Goal: Transaction & Acquisition: Subscribe to service/newsletter

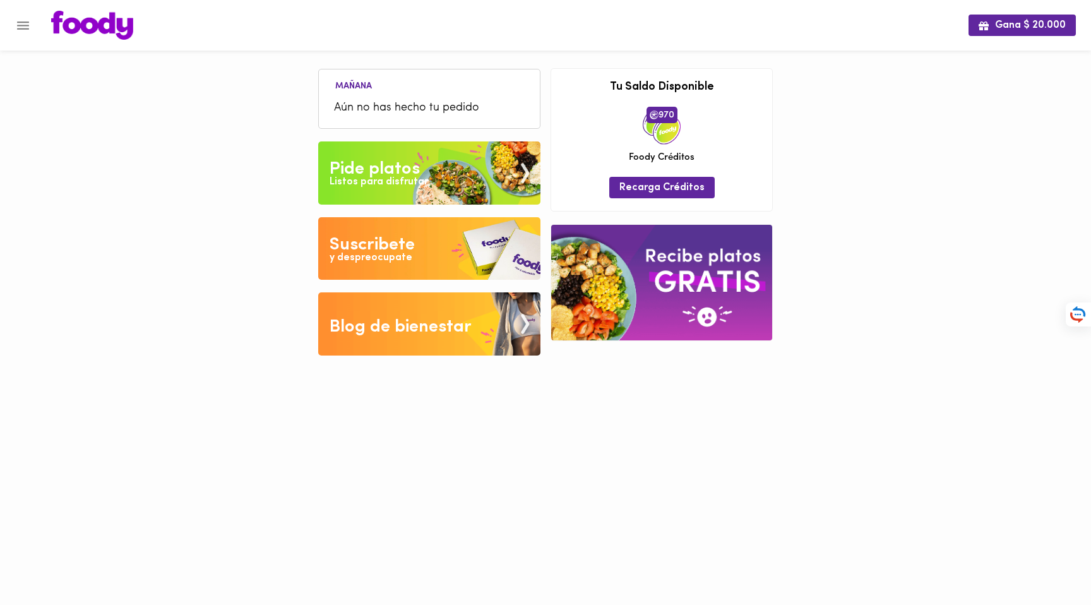
drag, startPoint x: 900, startPoint y: 97, endPoint x: 893, endPoint y: 100, distance: 8.0
click at [899, 97] on div "Gana $ 20.000 [DATE] Aún no has hecho tu pedido Tu pago contraentrega por $- es…" at bounding box center [545, 187] width 1091 height 375
click at [19, 21] on icon "Menu" at bounding box center [23, 25] width 12 height 8
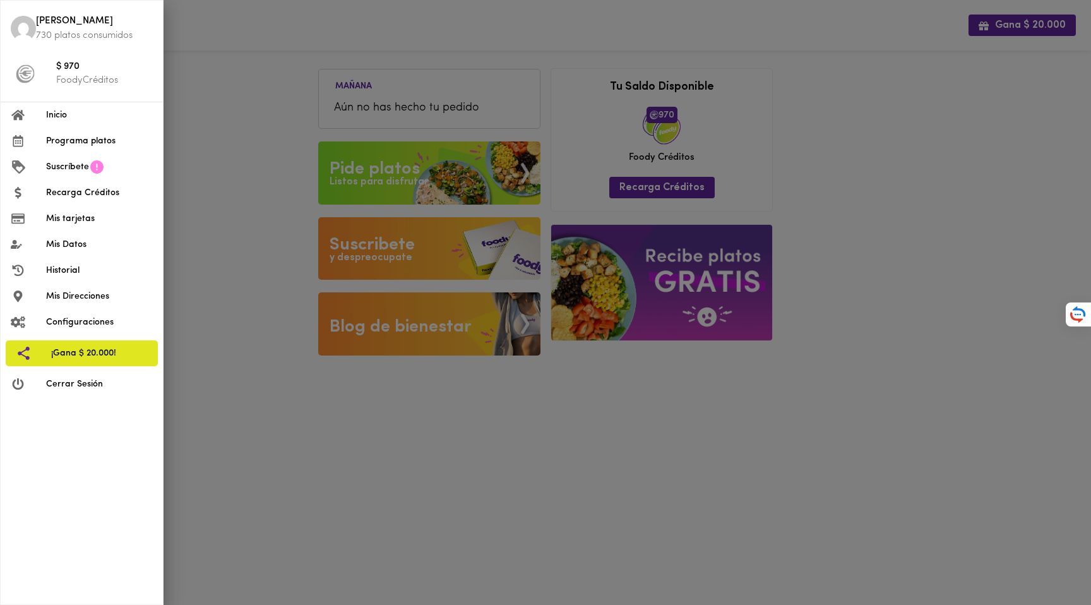
click at [67, 219] on span "Mis tarjetas" at bounding box center [99, 218] width 107 height 13
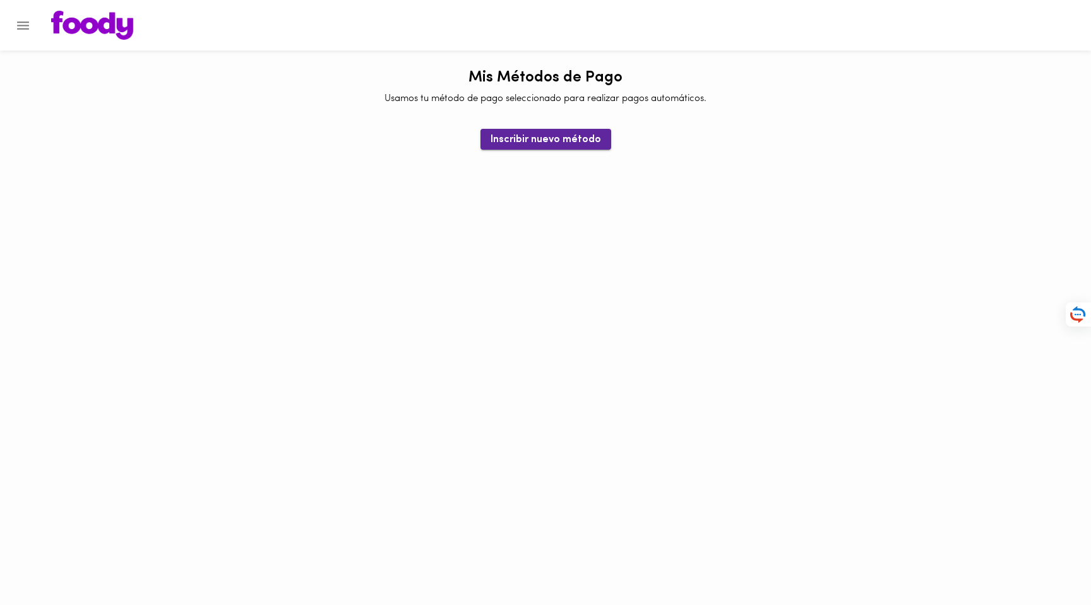
click at [527, 143] on span "Inscribir nuevo método" at bounding box center [546, 140] width 111 height 12
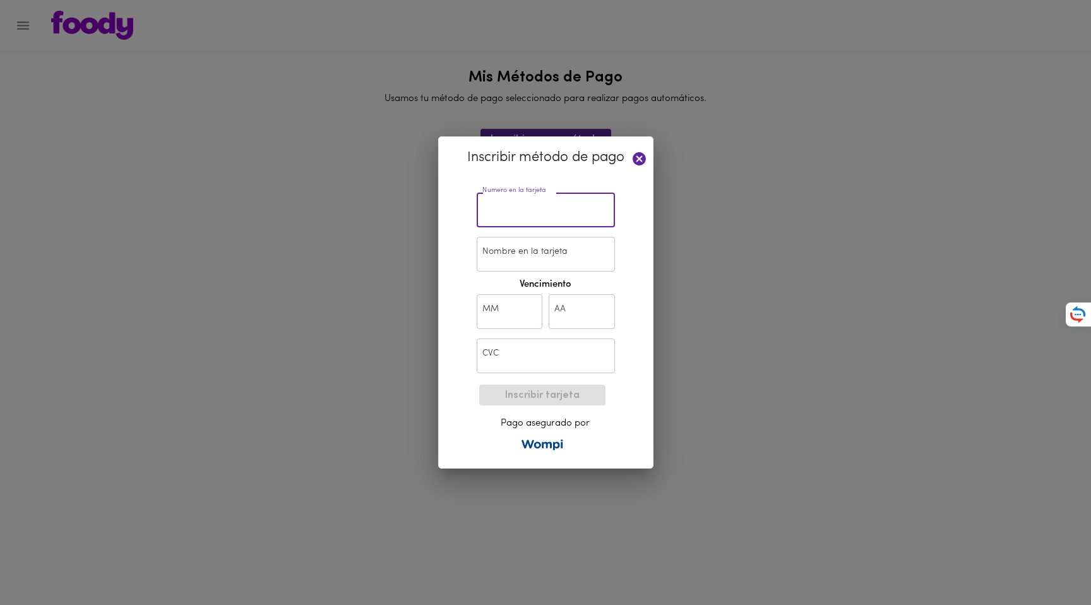
click at [534, 205] on input "text" at bounding box center [546, 210] width 138 height 35
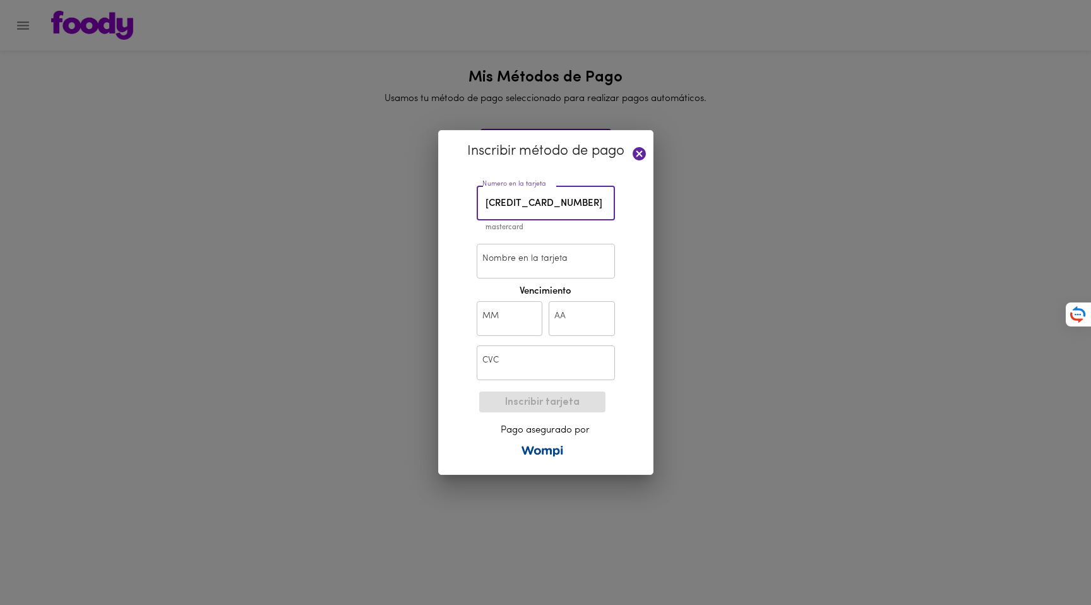
type input "5306 9170 6139 6573"
click at [502, 260] on input "Nombre en la tarjeta" at bounding box center [546, 261] width 138 height 35
type input "Pedro Buitrago"
click at [493, 322] on input "text" at bounding box center [510, 318] width 66 height 35
type input "05"
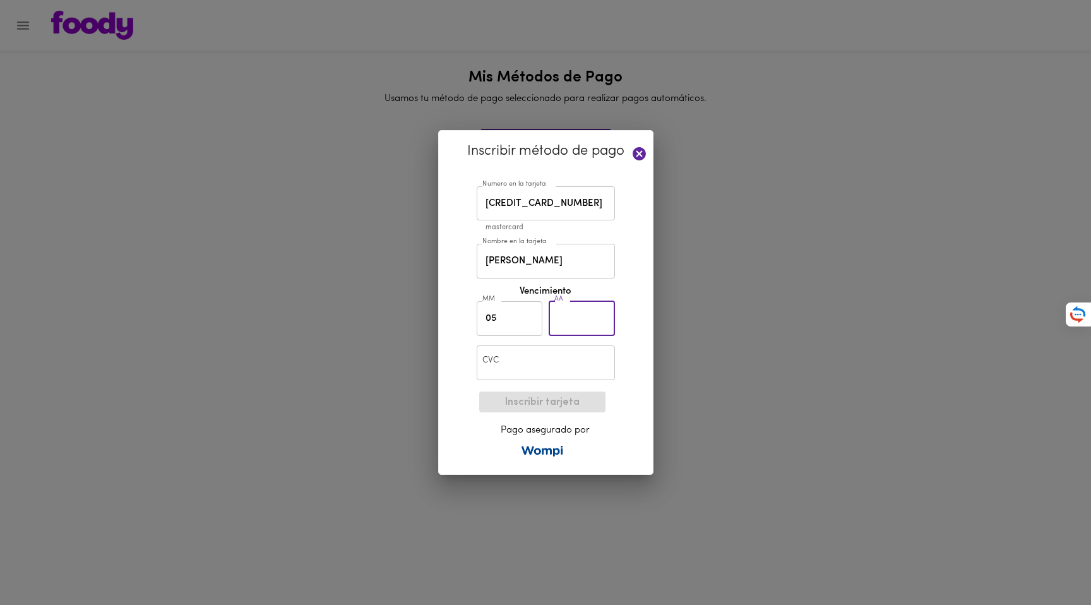
click at [571, 321] on input "text" at bounding box center [582, 318] width 66 height 35
type input "27"
click at [539, 366] on input "text" at bounding box center [546, 363] width 138 height 35
click at [528, 363] on input "text" at bounding box center [546, 363] width 138 height 35
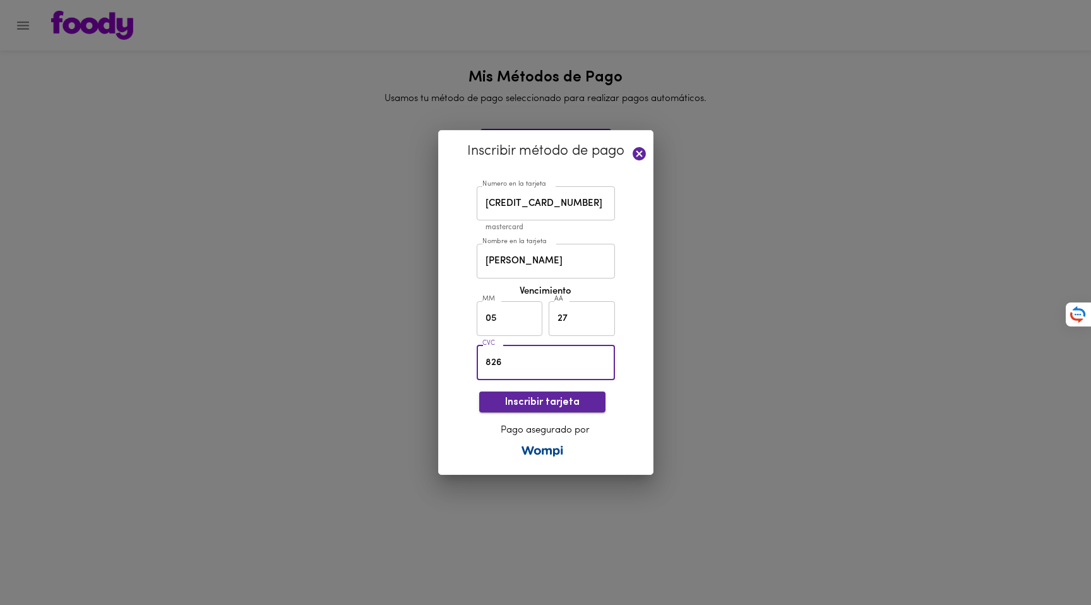
type input "826"
click at [522, 405] on span "Inscribir tarjeta" at bounding box center [543, 403] width 106 height 12
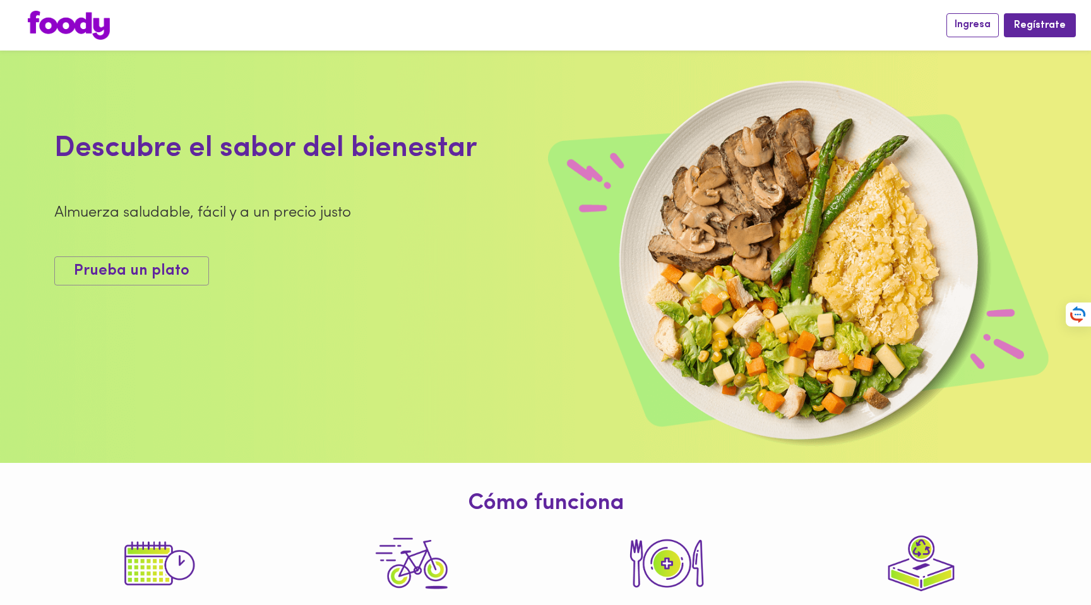
click at [971, 24] on span "Ingresa" at bounding box center [973, 25] width 36 height 12
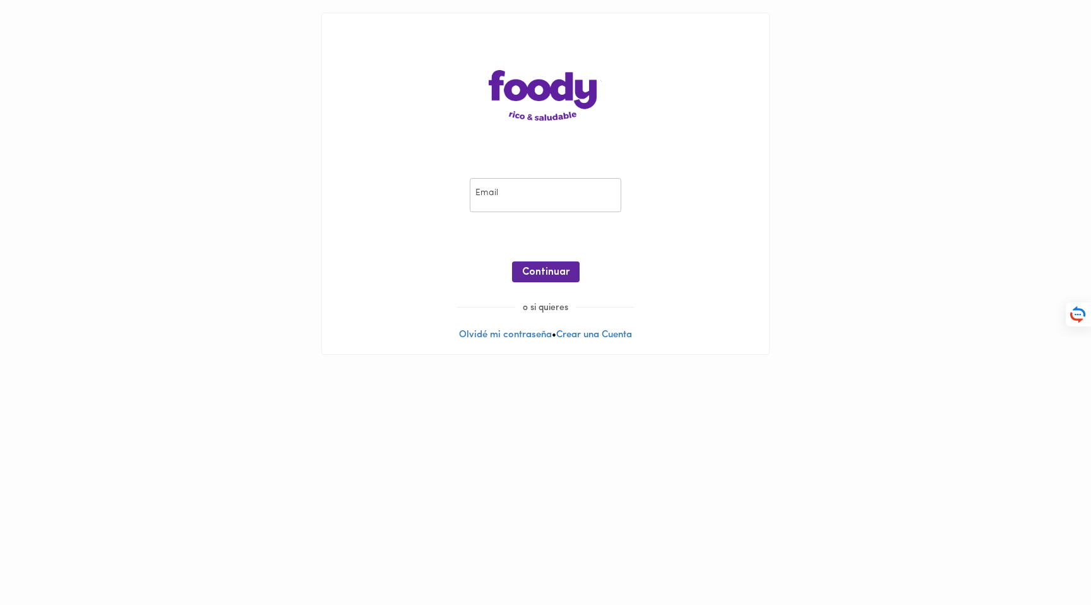
drag, startPoint x: 85, startPoint y: 58, endPoint x: 57, endPoint y: 21, distance: 46.1
click at [85, 58] on main "Email Email ¡Oops! Recuperar Clave Continuar o si quieres Olvidé mi contraseña …" at bounding box center [545, 184] width 1091 height 368
click at [495, 193] on input "email" at bounding box center [546, 195] width 152 height 35
click at [525, 196] on input "email" at bounding box center [546, 195] width 152 height 35
click at [424, 191] on div "Email Email ¡Oops! Recuperar Clave Continuar" at bounding box center [546, 233] width 422 height 136
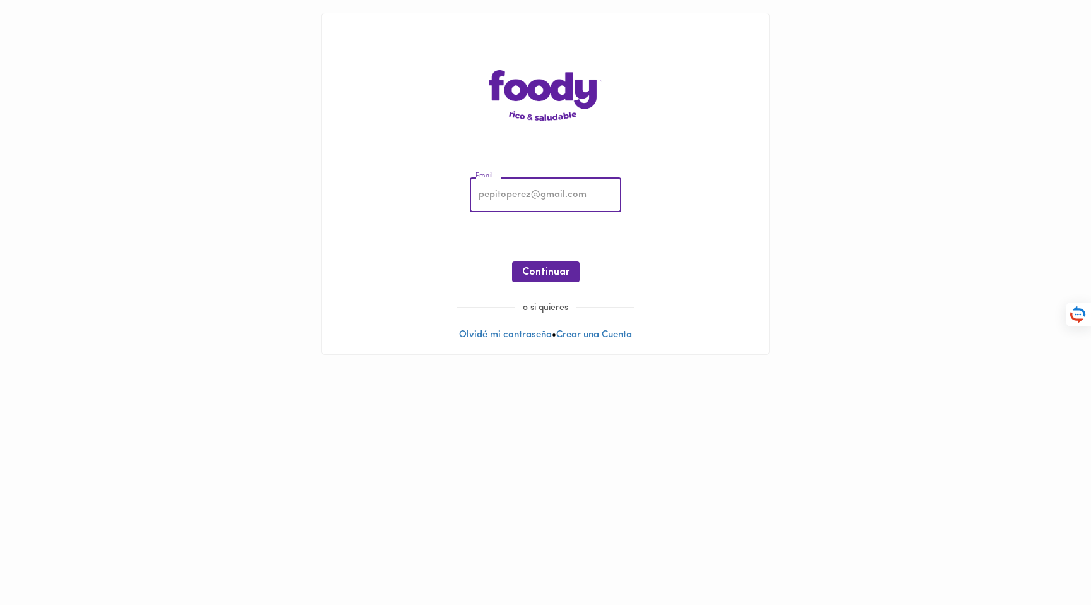
click at [508, 196] on input "email" at bounding box center [546, 195] width 152 height 35
type input "cambuitrago@gmail.com"
click at [555, 275] on span "Continuar" at bounding box center [545, 273] width 47 height 12
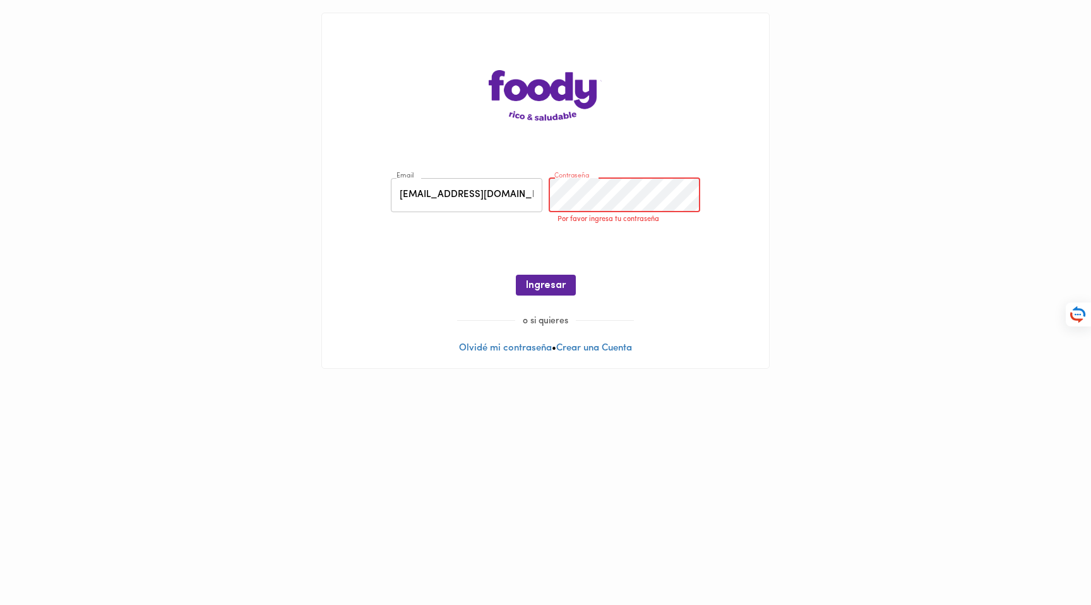
click at [656, 282] on div "Ingresar" at bounding box center [546, 285] width 422 height 21
drag, startPoint x: 702, startPoint y: 273, endPoint x: 690, endPoint y: 274, distance: 12.0
click at [702, 274] on div "Email cambuitrago@gmail.com Email Contraseña Contraseña Por favor ingresa tu co…" at bounding box center [546, 240] width 422 height 150
click at [895, 66] on main "Email cambuitrago@gmail.com Email Contraseña Contraseña Por favor ingresa tu co…" at bounding box center [545, 191] width 1091 height 382
drag, startPoint x: 240, startPoint y: 46, endPoint x: 248, endPoint y: 45, distance: 7.7
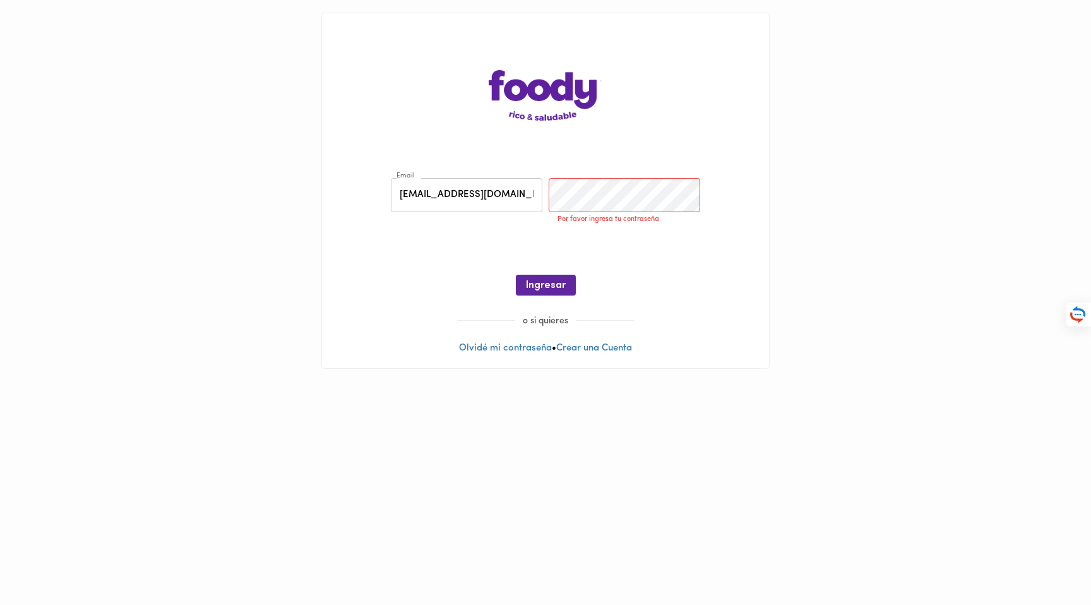
click at [244, 45] on main "Email cambuitrago@gmail.com Email Contraseña Contraseña Por favor ingresa tu co…" at bounding box center [545, 191] width 1091 height 382
drag, startPoint x: 1018, startPoint y: 68, endPoint x: 785, endPoint y: 165, distance: 252.3
click at [1018, 68] on main "Email cambuitrago@gmail.com Email Contraseña Contraseña Por favor ingresa tu co…" at bounding box center [545, 191] width 1091 height 382
click at [491, 347] on link "Olvidé mi contraseña" at bounding box center [505, 348] width 93 height 9
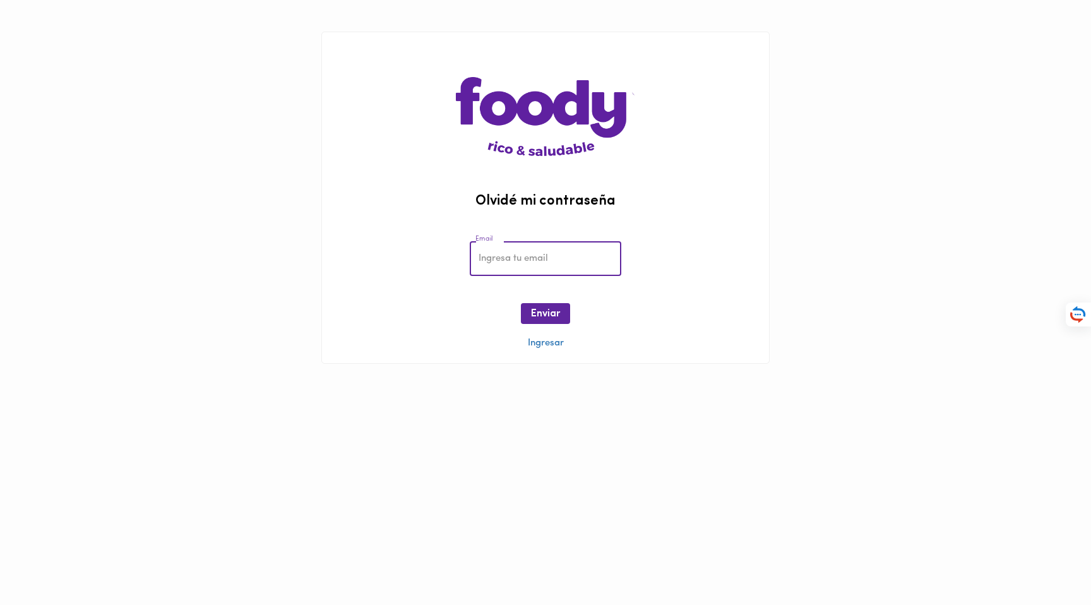
click at [537, 262] on input "email" at bounding box center [546, 258] width 152 height 35
click at [536, 255] on input "email" at bounding box center [546, 258] width 152 height 35
type input "cambuitrago@gmail.com"
click at [550, 310] on span "Enviar" at bounding box center [545, 314] width 29 height 12
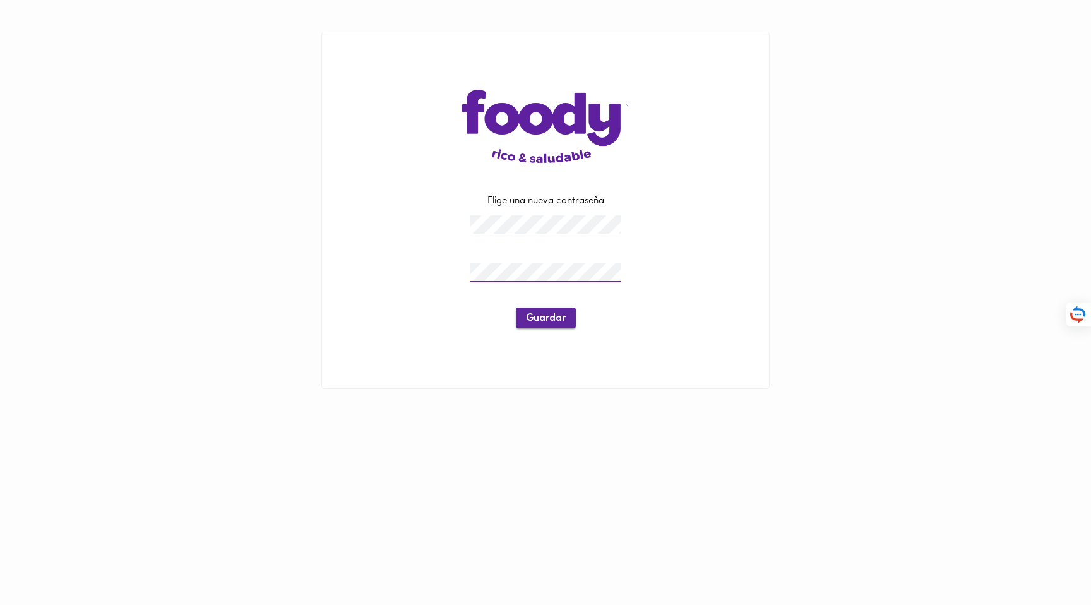
click at [534, 323] on span "Guardar" at bounding box center [546, 319] width 40 height 12
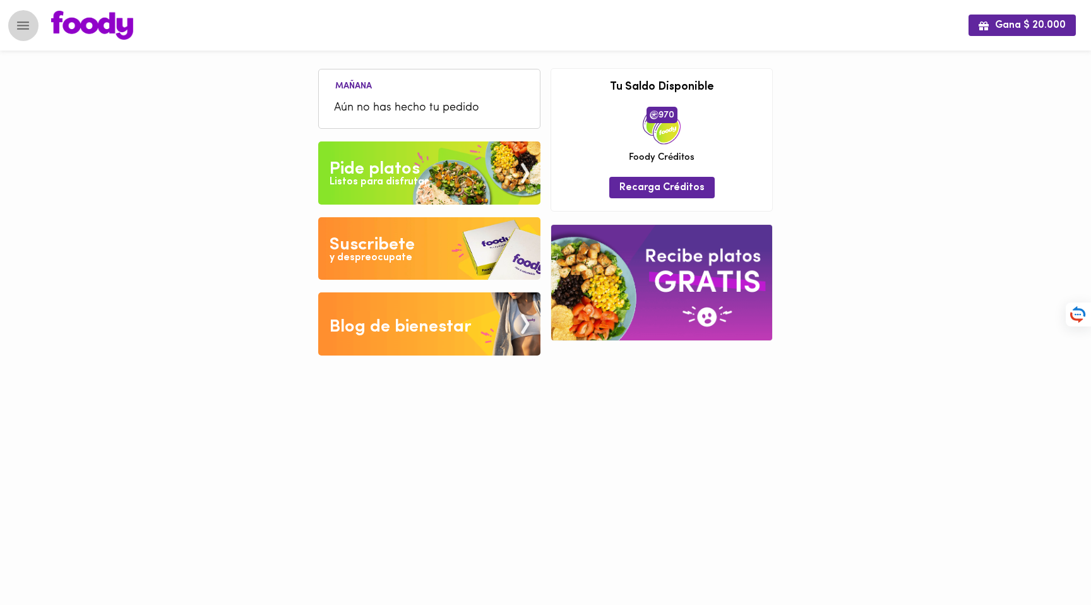
click at [23, 18] on icon "Menu" at bounding box center [23, 26] width 16 height 16
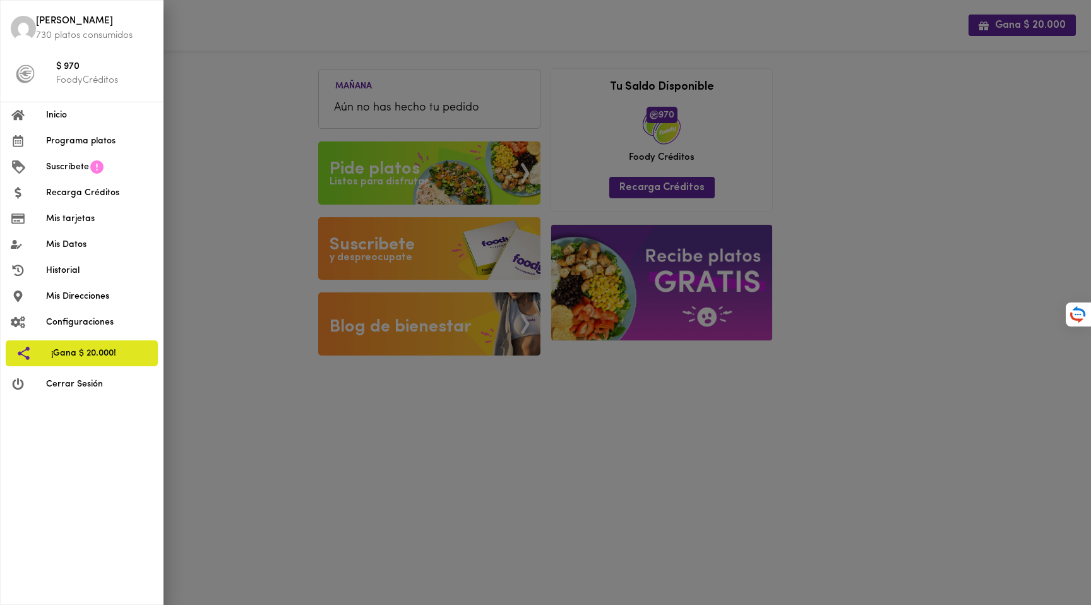
click at [238, 148] on div at bounding box center [545, 302] width 1091 height 605
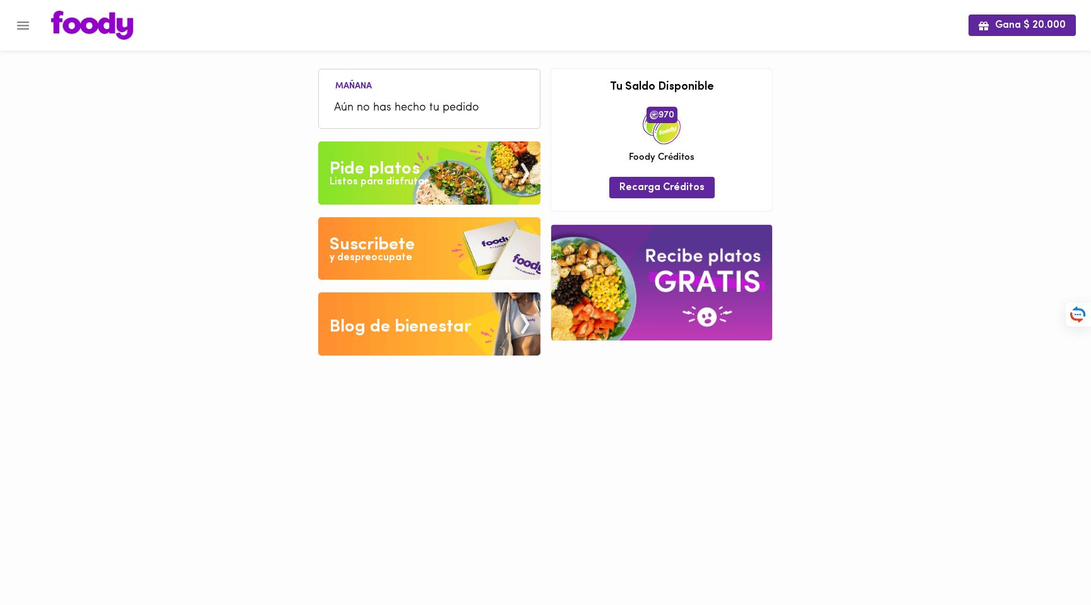
click at [104, 32] on img at bounding box center [92, 25] width 82 height 29
drag, startPoint x: 1002, startPoint y: 141, endPoint x: 986, endPoint y: 143, distance: 16.5
click at [1002, 141] on div "Gana $ 20.000 [DATE] Aún no has hecho tu pedido Tu pago contraentrega por $- es…" at bounding box center [545, 187] width 1091 height 375
click at [860, 129] on div "Gana $ 20.000 [DATE] Aún no has hecho tu pedido Tu pago contraentrega por $- es…" at bounding box center [545, 187] width 1091 height 375
click at [865, 128] on div "Gana $ 20.000 [DATE] Aún no has hecho tu pedido Tu pago contraentrega por $- es…" at bounding box center [545, 187] width 1091 height 375
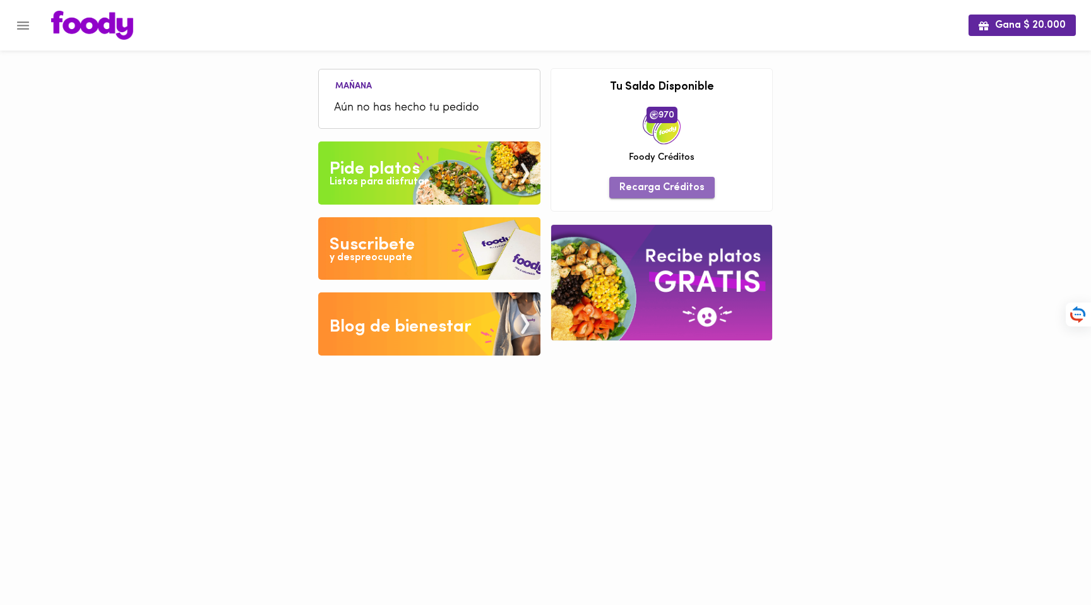
click at [675, 179] on button "Recarga Créditos" at bounding box center [662, 187] width 105 height 21
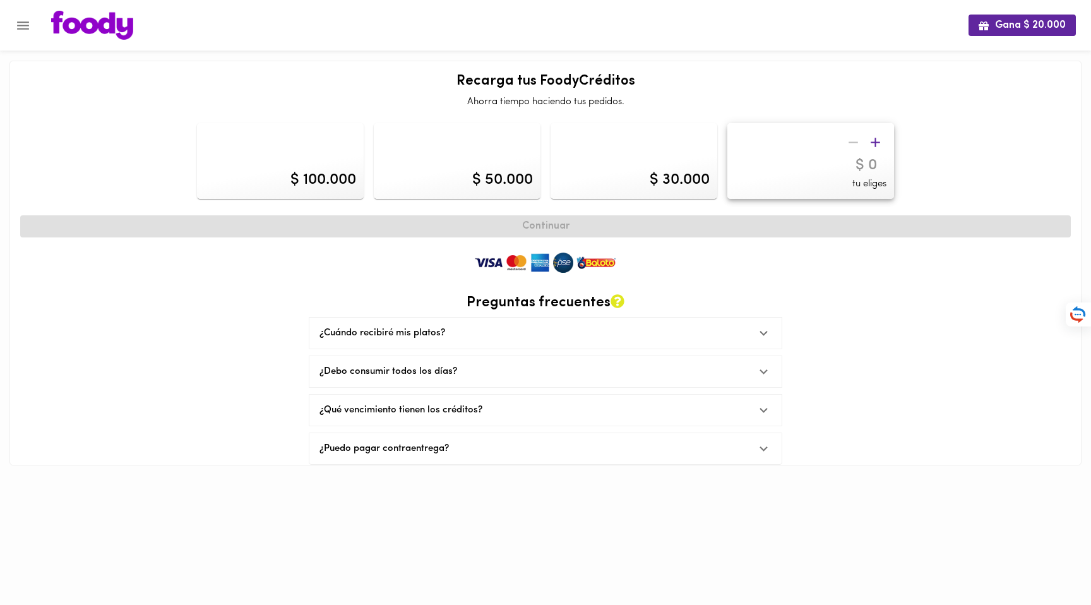
click at [27, 30] on icon "Menu" at bounding box center [23, 26] width 16 height 16
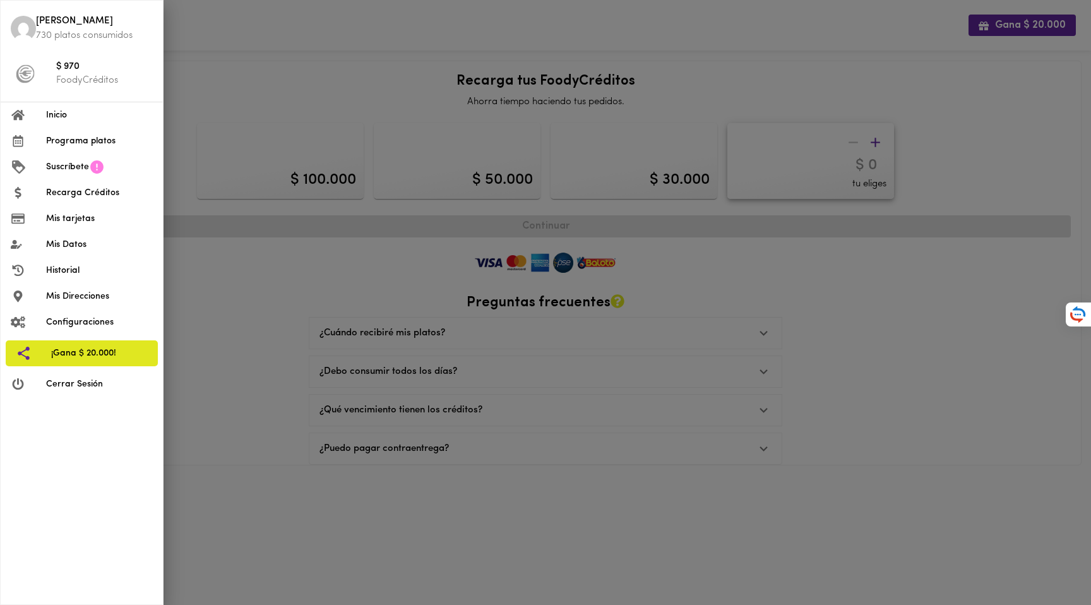
click at [71, 162] on span "Suscríbete" at bounding box center [67, 166] width 43 height 13
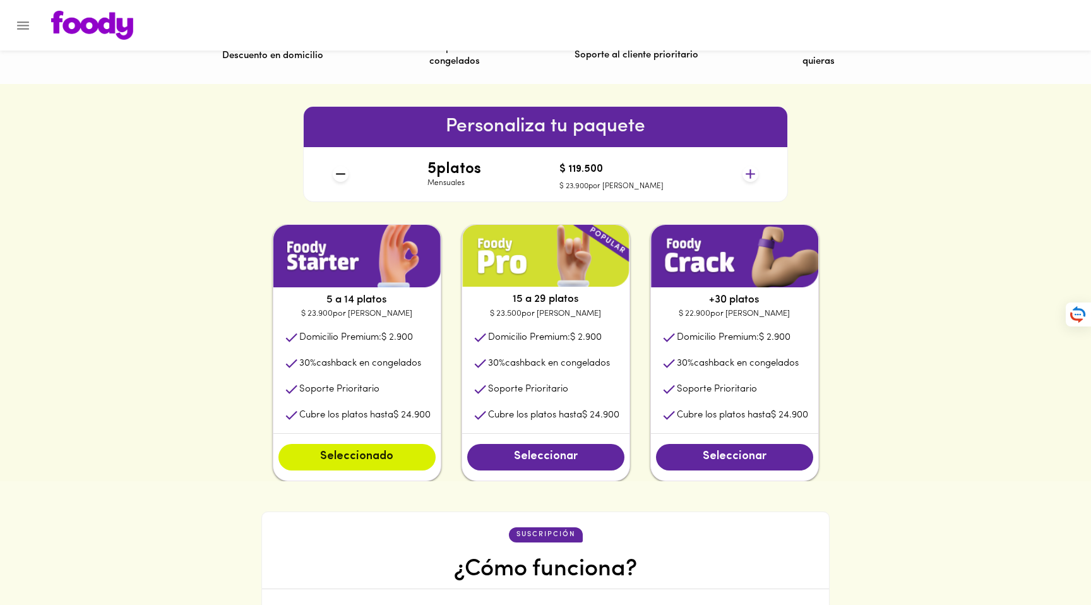
scroll to position [539, 0]
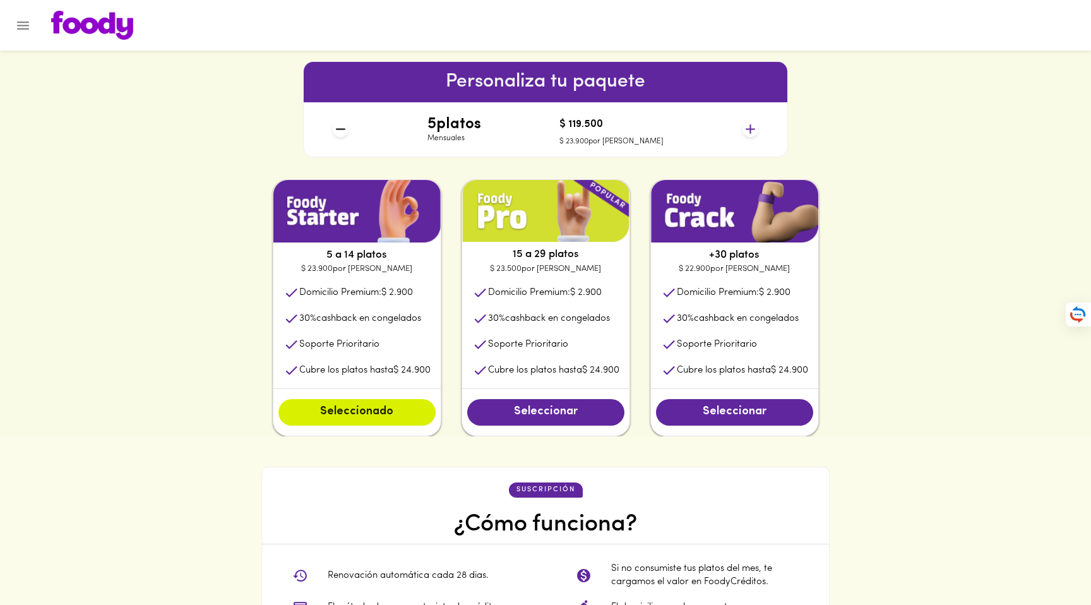
click at [749, 127] on icon at bounding box center [751, 129] width 16 height 16
click at [749, 128] on icon at bounding box center [751, 129] width 16 height 16
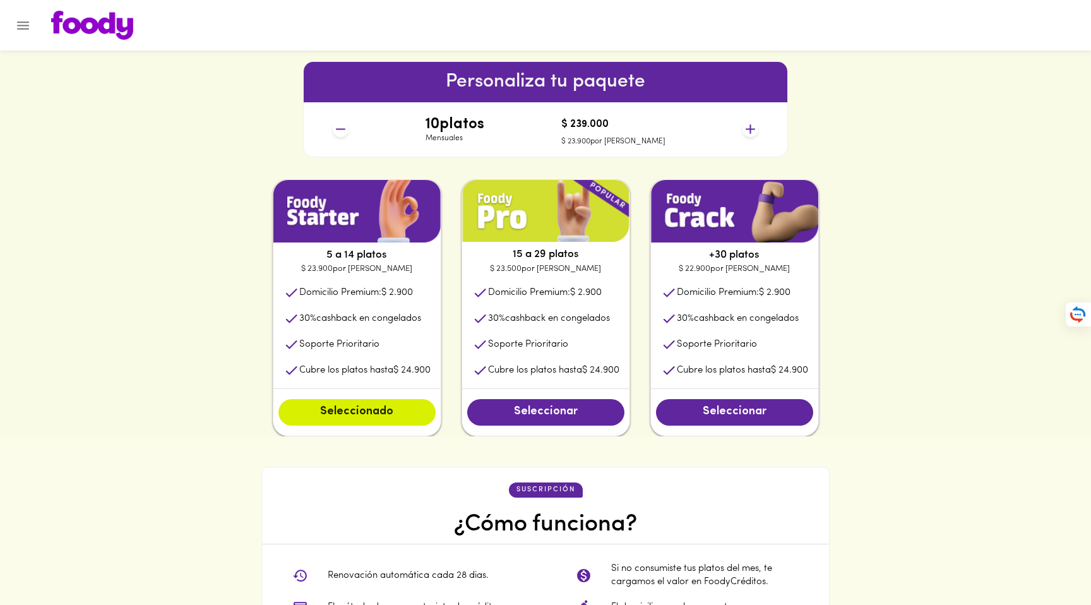
click at [749, 128] on icon at bounding box center [751, 129] width 16 height 16
click at [337, 129] on icon at bounding box center [341, 129] width 9 height 1
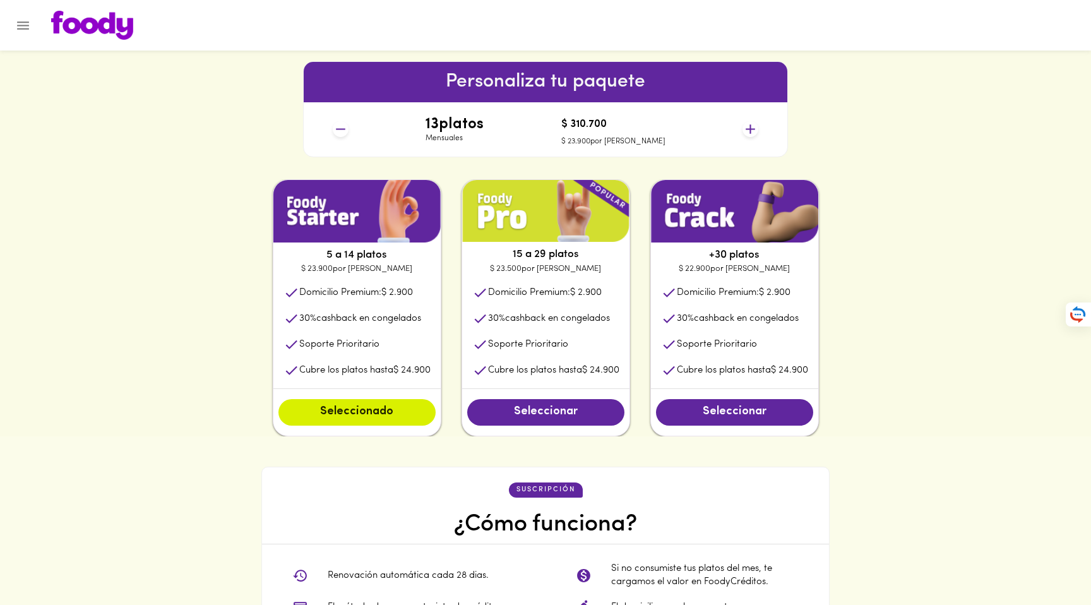
click at [340, 129] on icon at bounding box center [341, 129] width 9 height 1
click at [756, 129] on icon at bounding box center [751, 129] width 16 height 16
click at [337, 133] on icon at bounding box center [341, 129] width 16 height 16
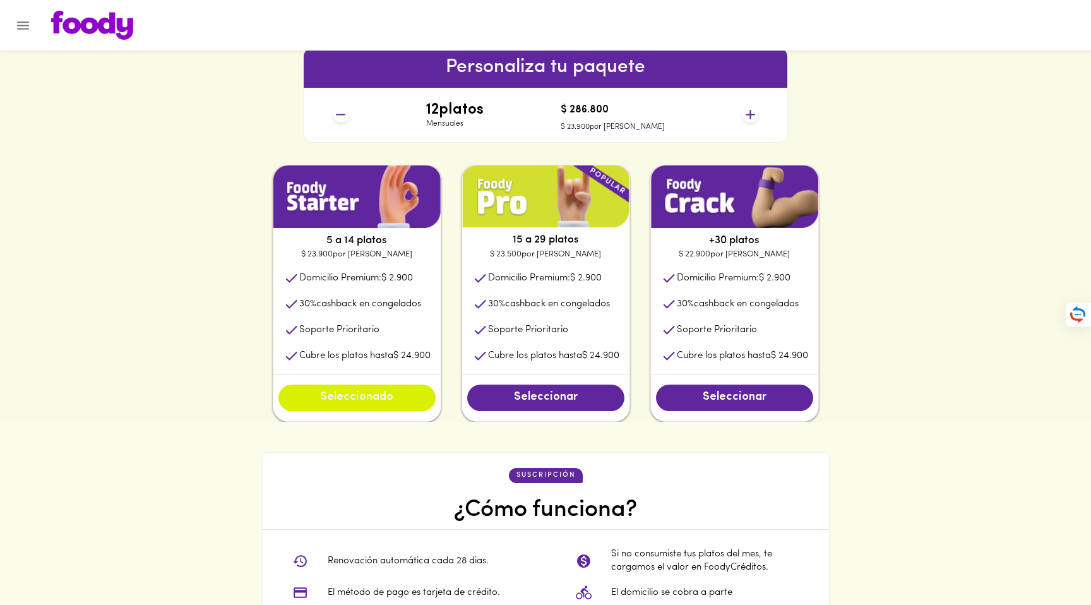
scroll to position [546, 0]
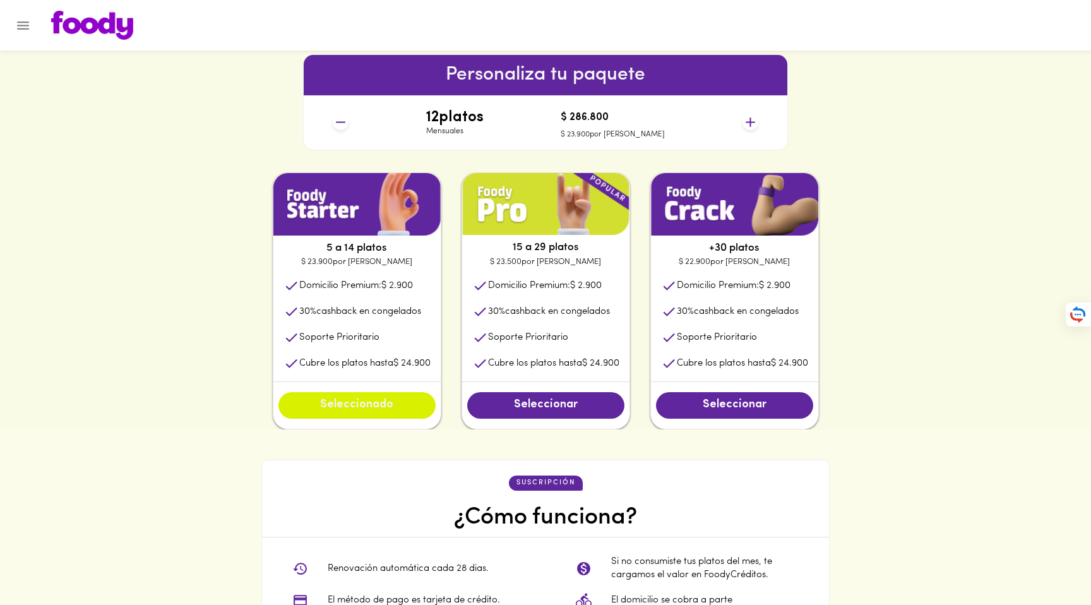
click at [388, 406] on span "Seleccionado" at bounding box center [357, 406] width 132 height 14
click at [400, 414] on button "Seleccionado" at bounding box center [357, 405] width 157 height 27
click at [751, 125] on icon at bounding box center [751, 122] width 16 height 16
click at [338, 125] on icon at bounding box center [341, 122] width 16 height 16
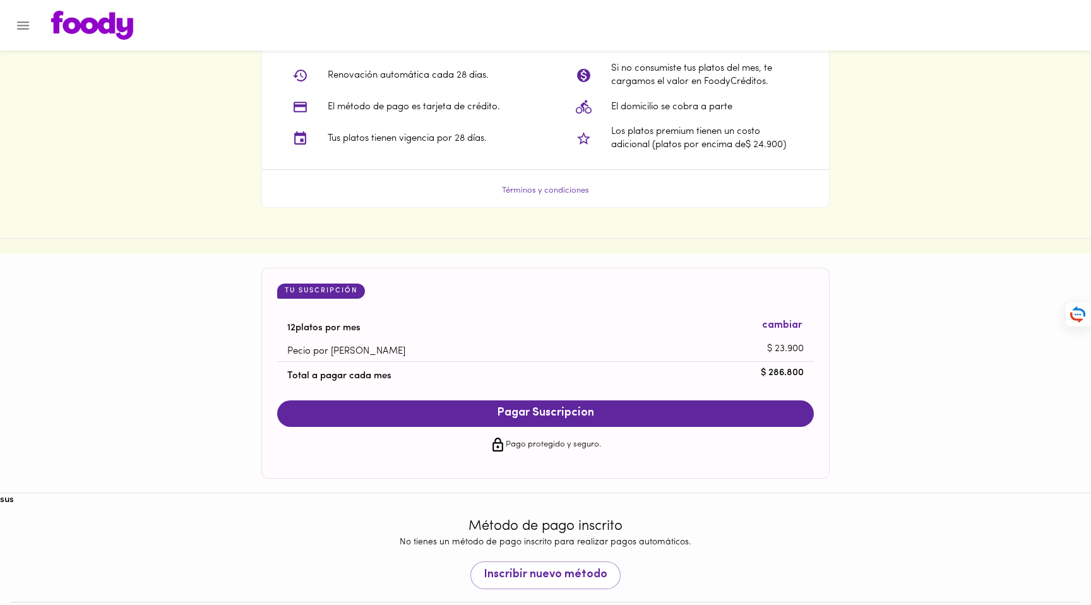
scroll to position [1062, 0]
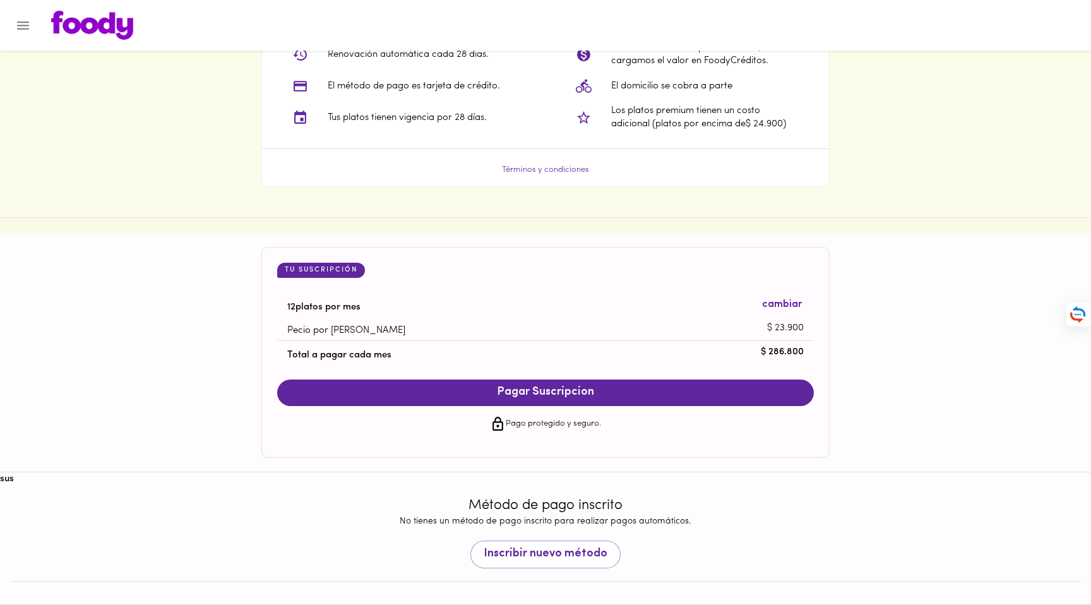
click at [523, 390] on span "Pagar Suscripcion" at bounding box center [546, 393] width 512 height 14
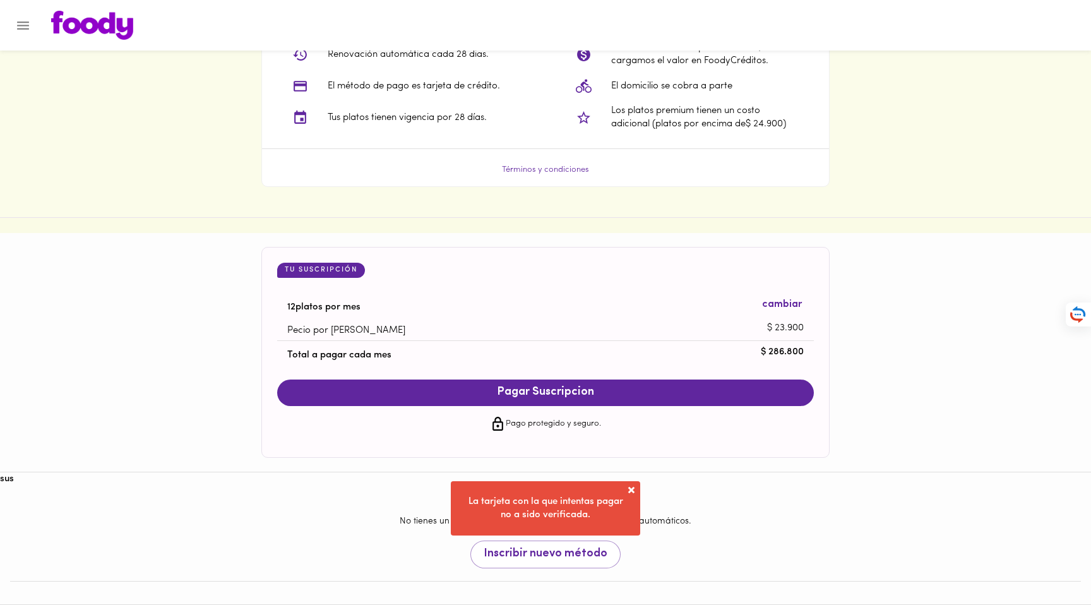
click at [635, 490] on span at bounding box center [631, 490] width 13 height 13
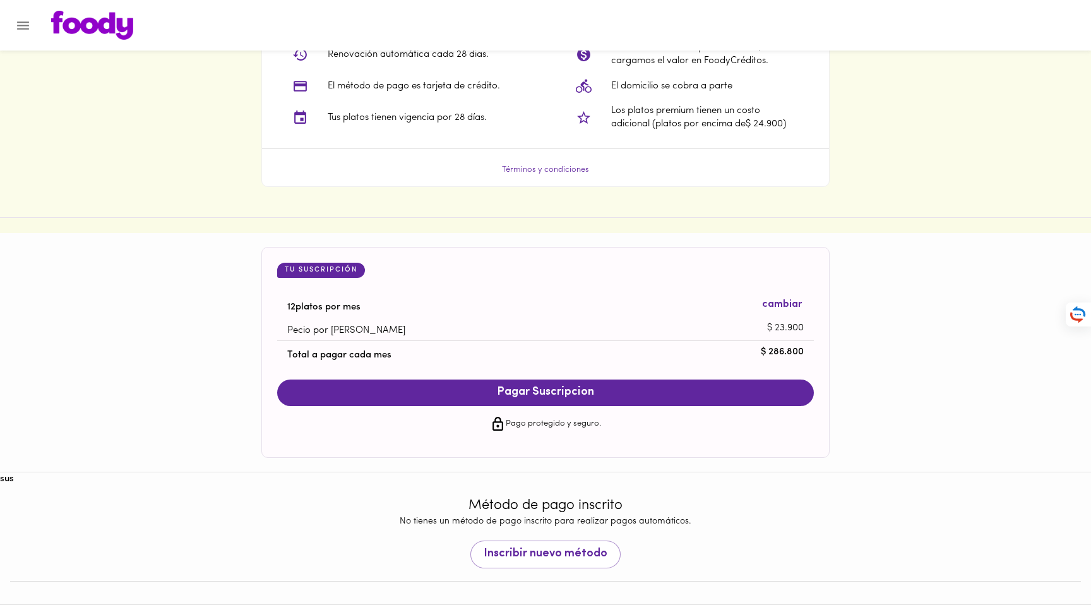
click at [1032, 199] on div "suscripción ¿Cómo funciona? Renovación automática cada 28 dias. El método de pa…" at bounding box center [545, 66] width 1091 height 303
